Goal: Transaction & Acquisition: Book appointment/travel/reservation

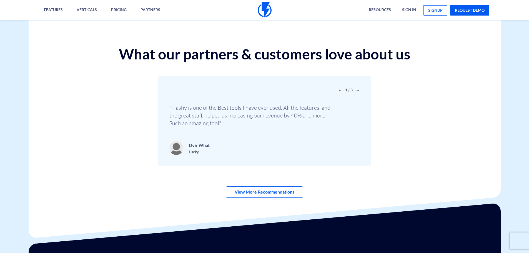
scroll to position [1963, 0]
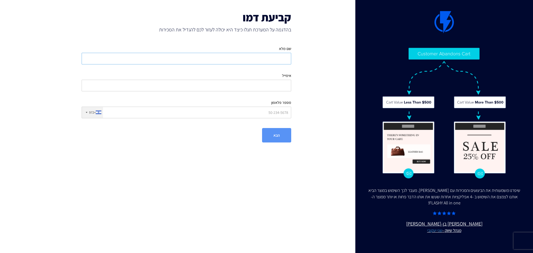
click at [280, 59] on input "שם מלא" at bounding box center [187, 59] width 210 height 12
type input "תומר שרון"
type input "tomershar@gmail.com"
type input "0506555935"
click at [278, 134] on button "הבא" at bounding box center [276, 135] width 29 height 14
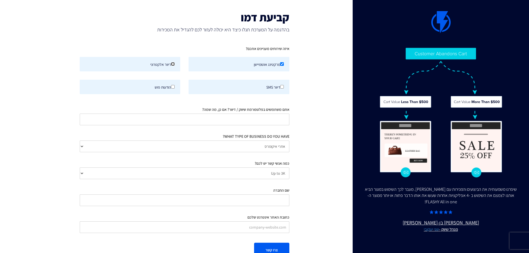
click at [173, 65] on input "דיוור אלקטרוני" at bounding box center [173, 64] width 4 height 4
checkbox input "true"
click at [276, 88] on label "דיוור SMS" at bounding box center [239, 87] width 101 height 14
click at [280, 88] on input "דיוור SMS" at bounding box center [282, 87] width 4 height 4
checkbox input "true"
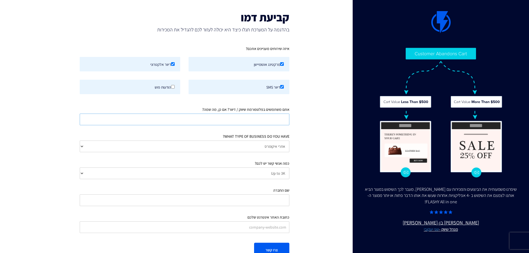
click at [243, 120] on input "אתם משתמשים בפלטפורמת שיווק / דיוור? אם כן, מה שמה?" at bounding box center [185, 120] width 210 height 12
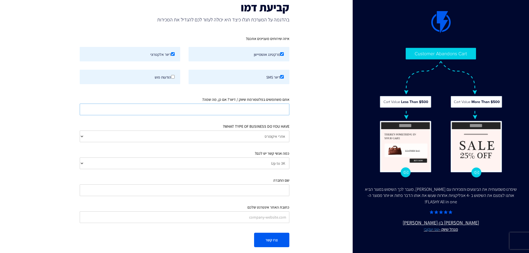
scroll to position [15, 0]
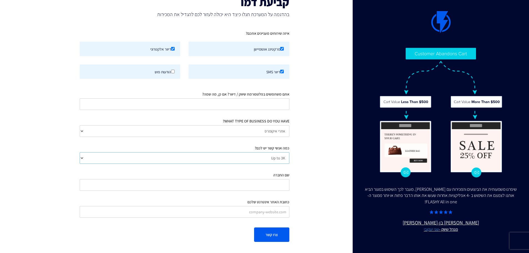
click at [262, 158] on select "Up to 3K 3K-10K 10K-25K 25K-50K 50K-100K 100K-250K 250K-500K 500K-1M 1M+" at bounding box center [185, 158] width 210 height 12
select select "number:25000"
click at [80, 152] on select "Up to 3K 3K-10K 10K-25K 25K-50K 50K-100K 100K-250K 250K-500K 500K-1M 1M+" at bounding box center [185, 158] width 210 height 12
click at [268, 185] on input "שם החברה" at bounding box center [185, 185] width 210 height 12
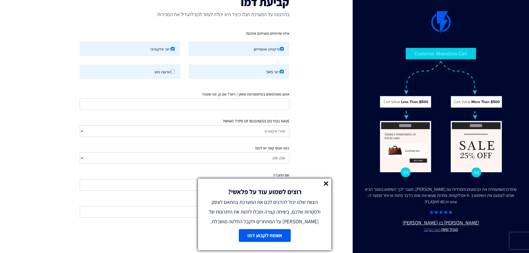
click at [327, 184] on line at bounding box center [326, 184] width 4 height 4
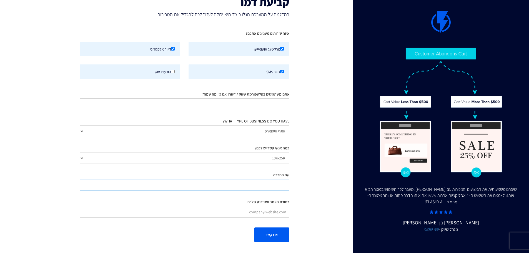
click at [274, 184] on input "שם החברה" at bounding box center [185, 185] width 210 height 12
type input "life project israel ltd"
click at [251, 215] on input "כתובת האתר אינטרנט שלכם" at bounding box center [185, 212] width 210 height 12
type input "www.icake.co.il"
click at [270, 231] on button "צרו קשר" at bounding box center [271, 234] width 35 height 14
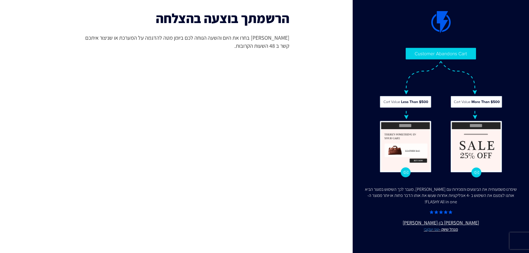
scroll to position [0, 0]
